Goal: Navigation & Orientation: Find specific page/section

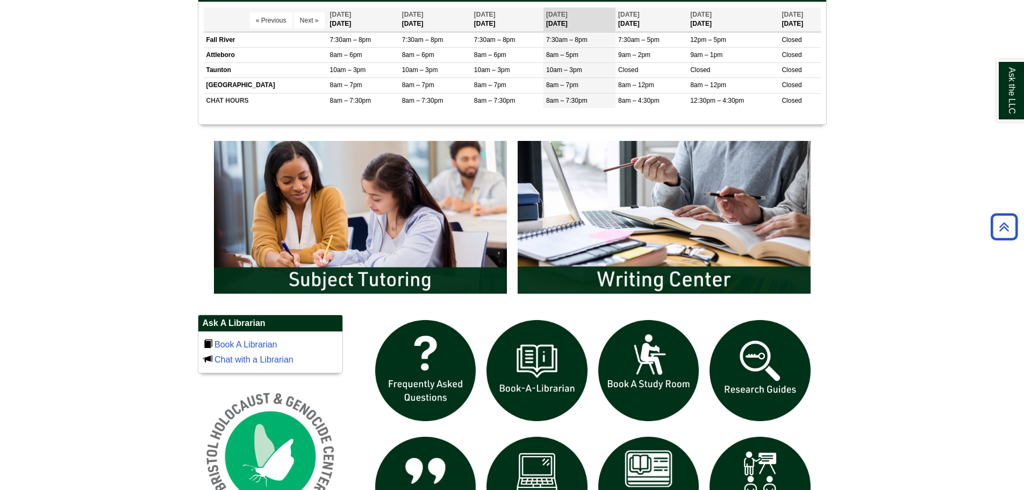
scroll to position [484, 0]
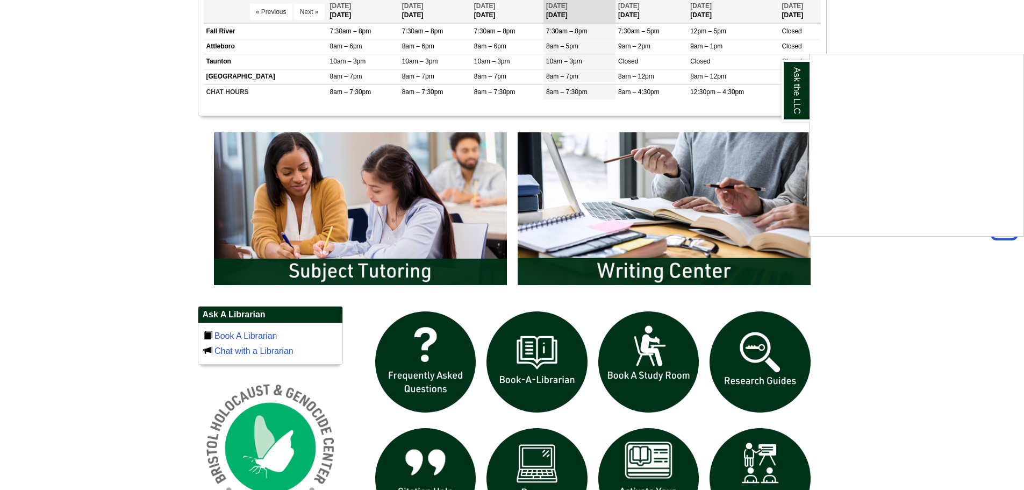
click at [654, 345] on div "Ask the LLC" at bounding box center [512, 245] width 1024 height 490
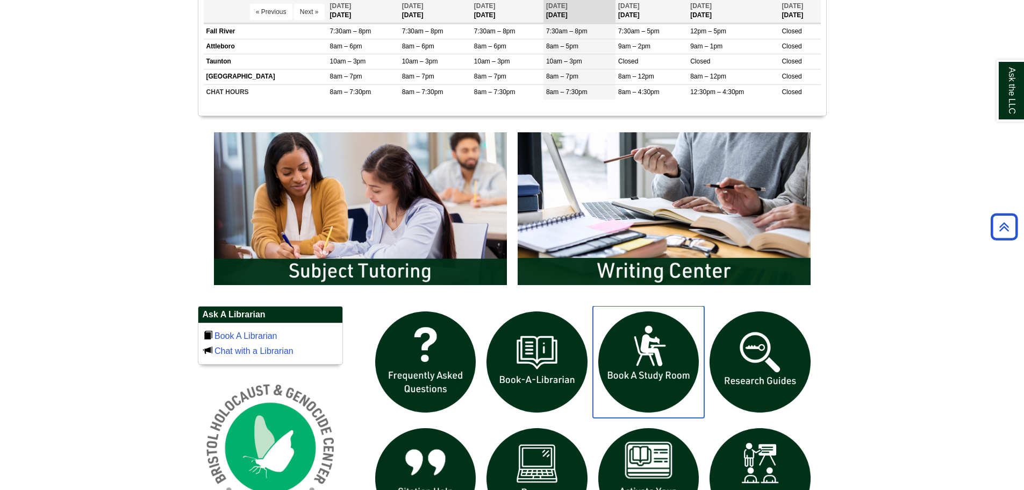
click at [647, 358] on img "slideshow" at bounding box center [649, 362] width 112 height 112
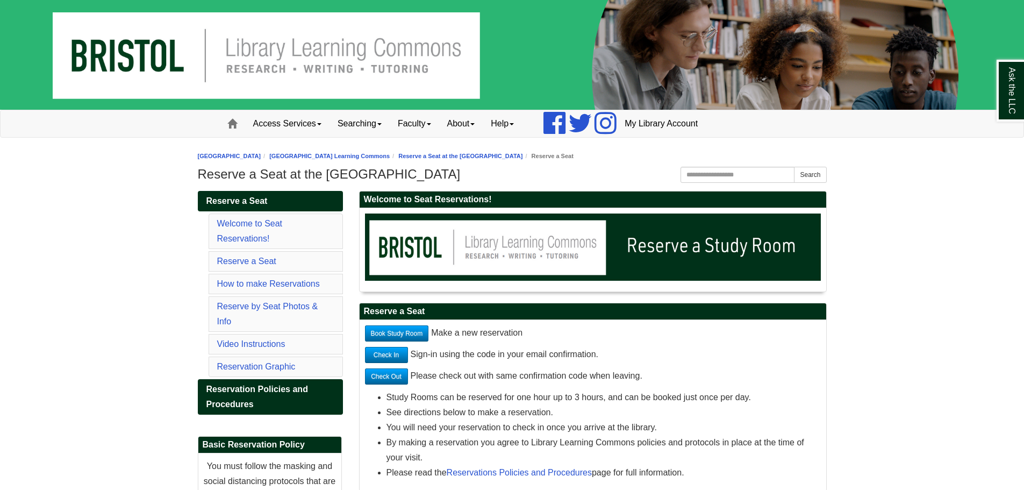
scroll to position [54, 0]
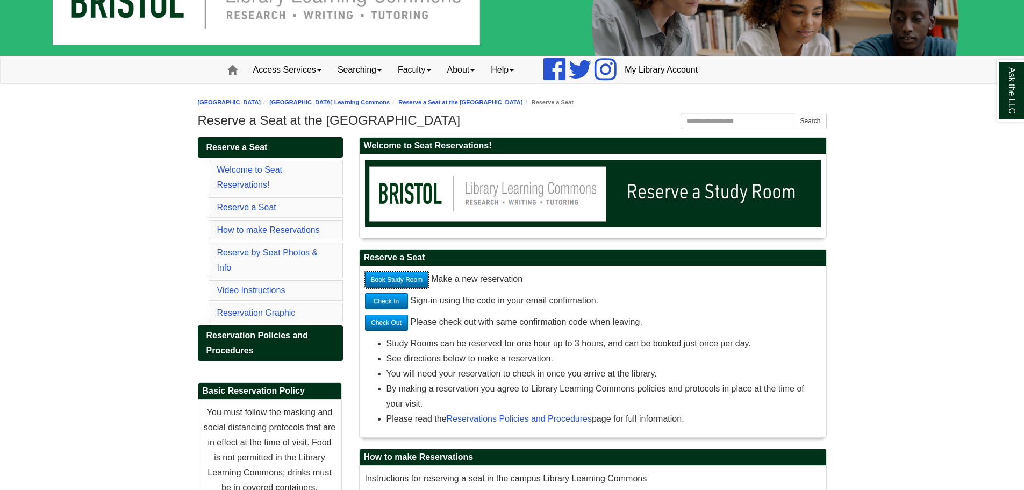
click at [403, 278] on link "Book Study Room" at bounding box center [397, 280] width 64 height 16
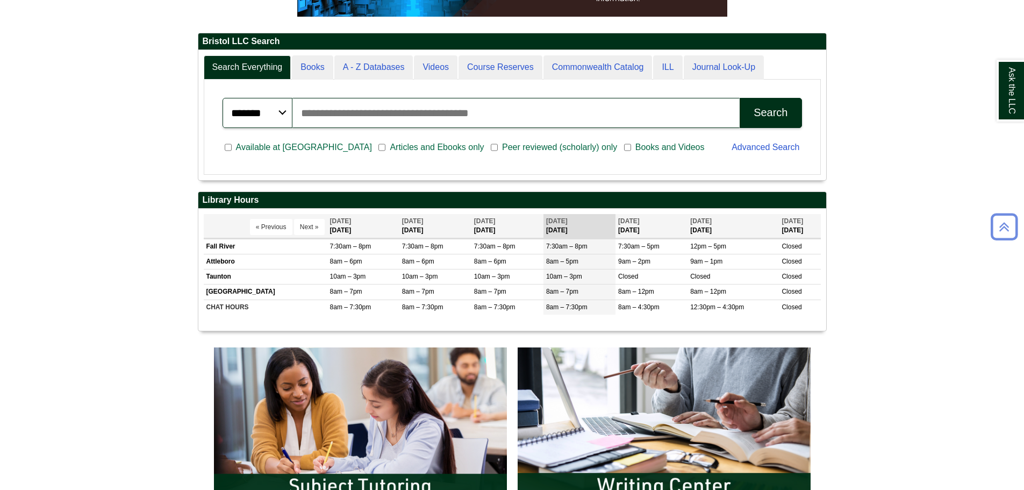
scroll to position [538, 0]
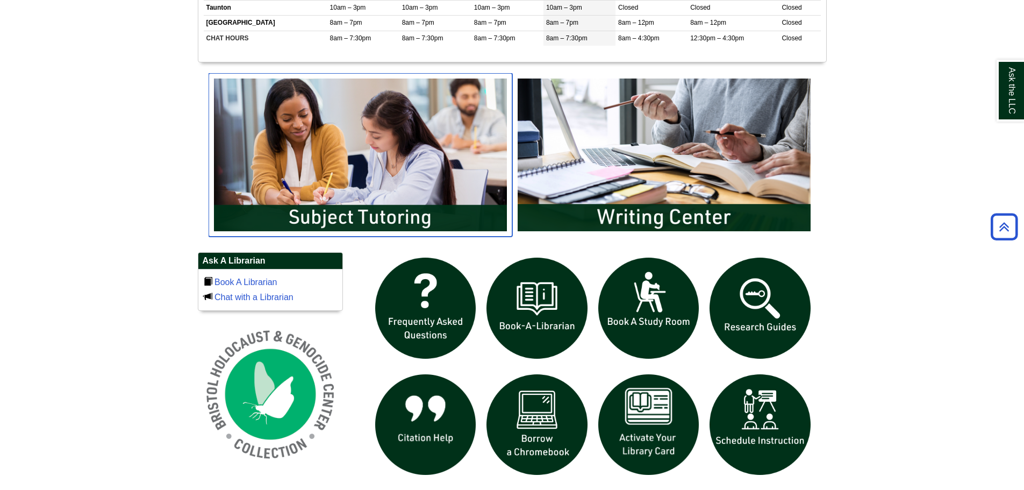
click at [387, 177] on img "slideshow" at bounding box center [361, 154] width 304 height 163
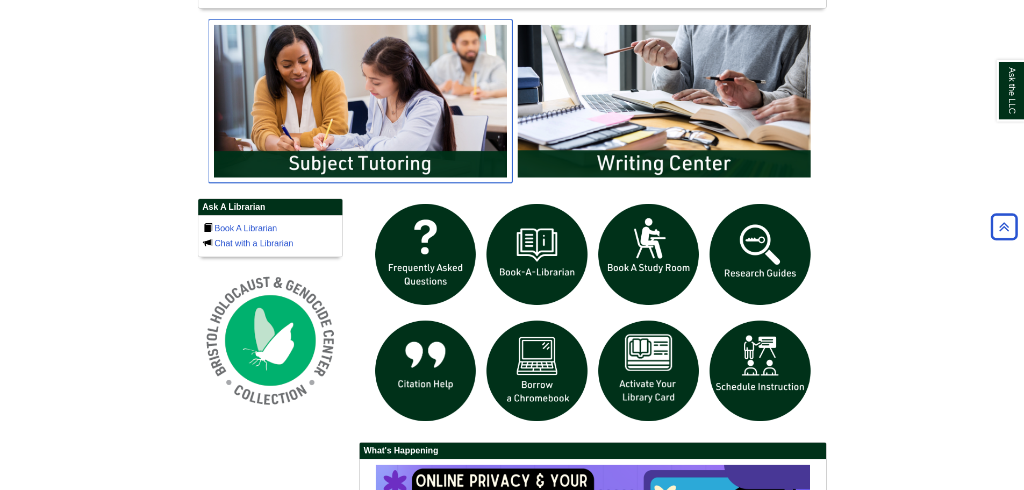
click at [365, 123] on img "slideshow" at bounding box center [361, 100] width 304 height 163
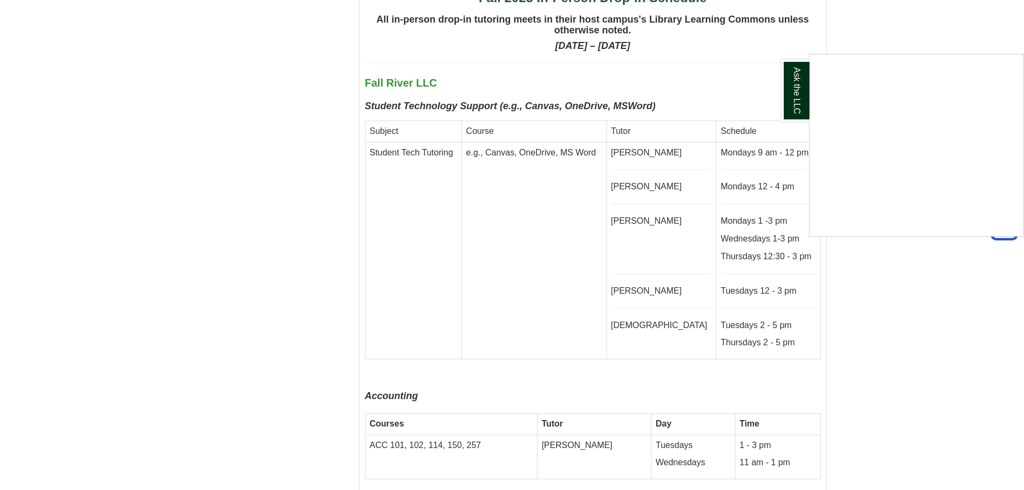
scroll to position [2796, 0]
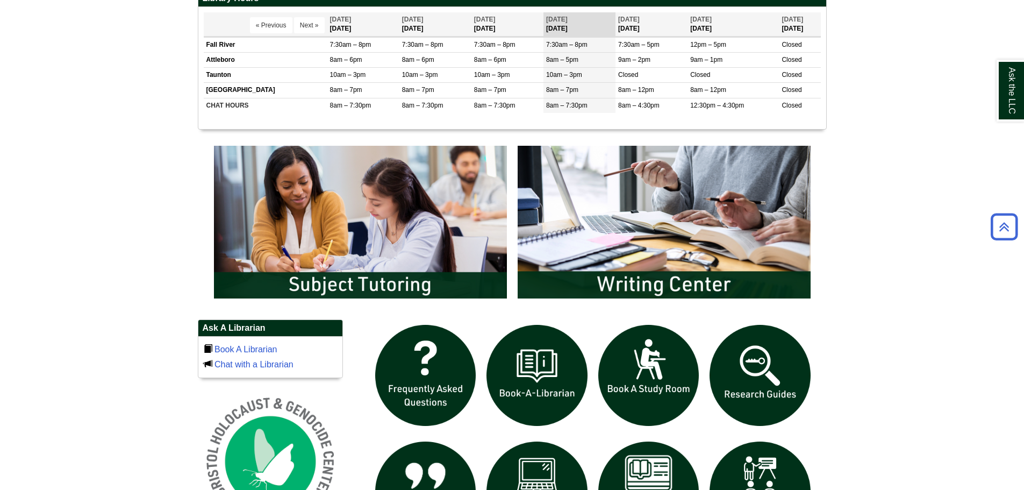
scroll to position [484, 0]
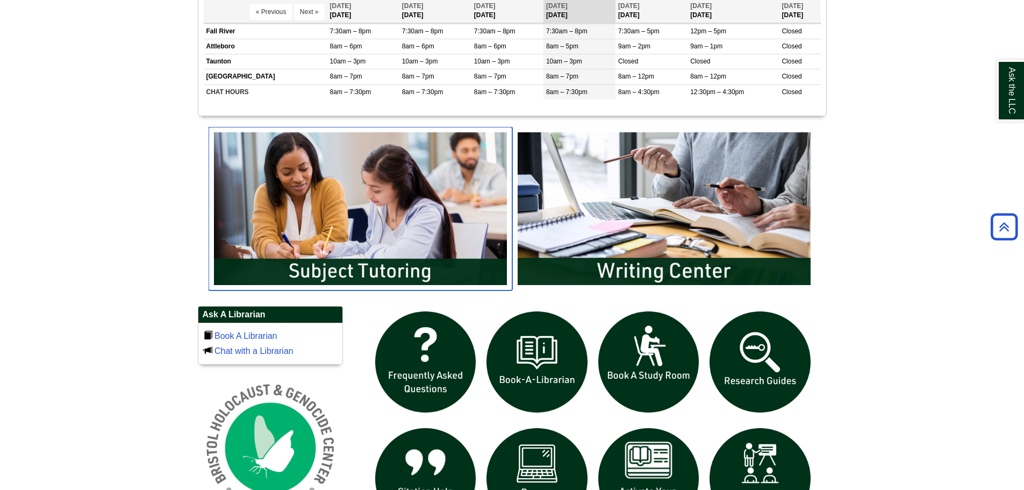
click at [290, 235] on img "slideshow" at bounding box center [361, 208] width 304 height 163
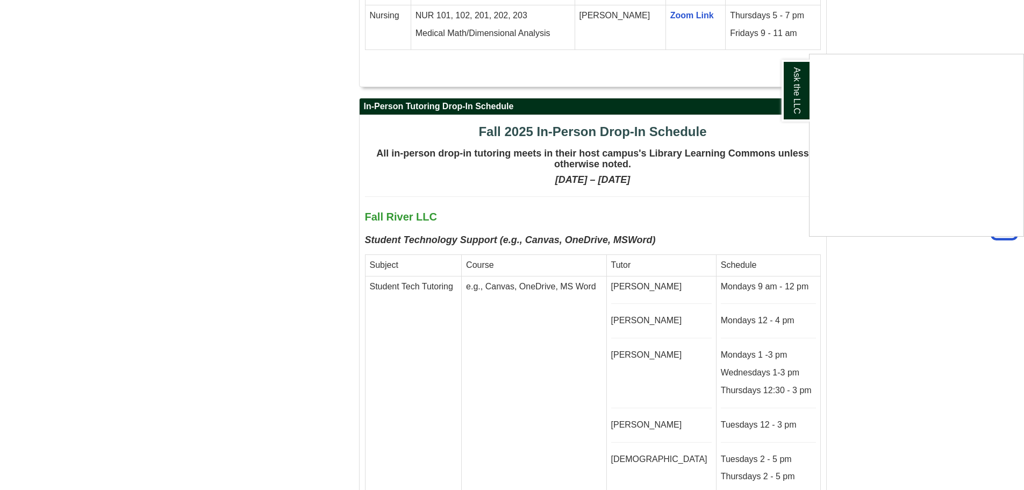
scroll to position [2527, 0]
